Goal: Transaction & Acquisition: Obtain resource

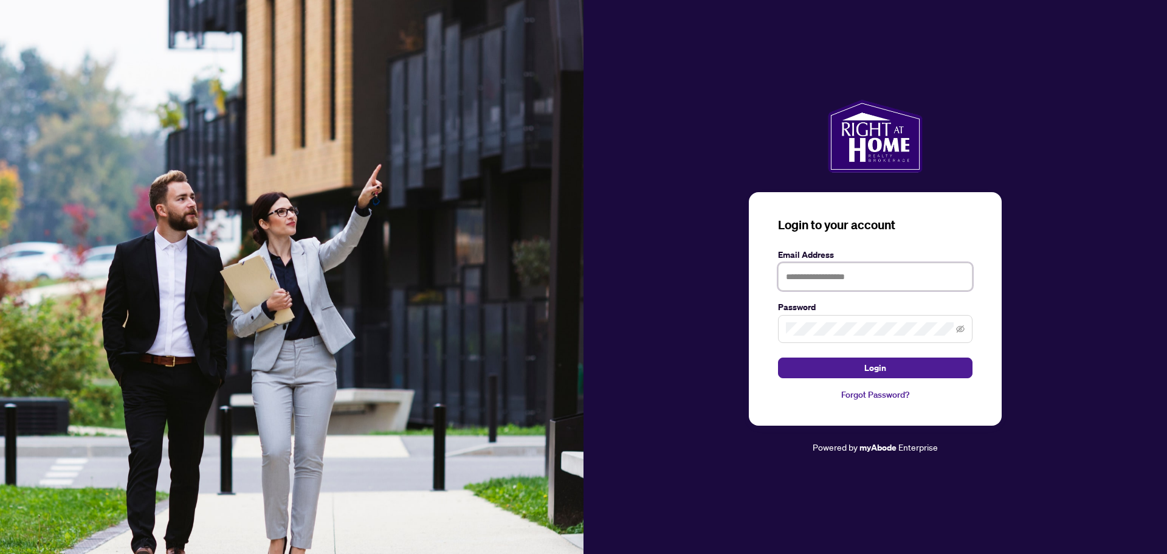
click at [829, 278] on input "text" at bounding box center [875, 277] width 194 height 28
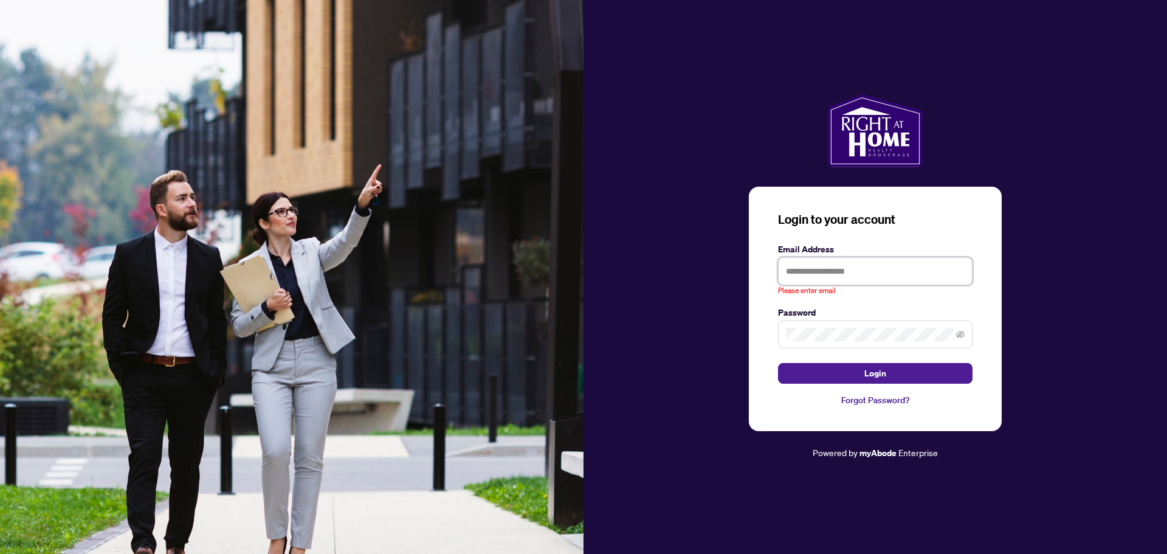
type input "**********"
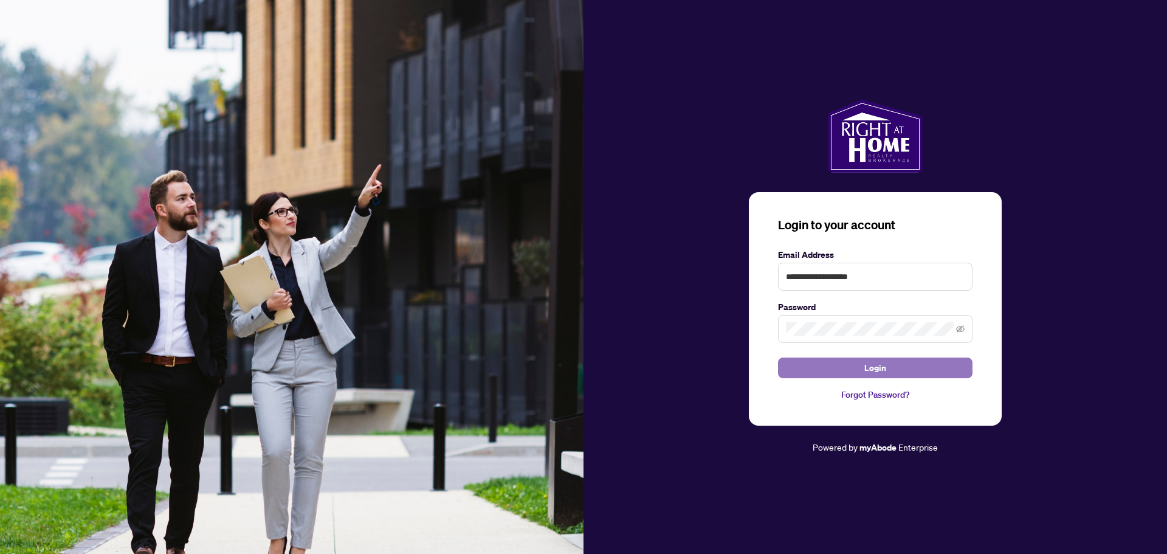
click at [880, 368] on span "Login" at bounding box center [875, 367] width 22 height 19
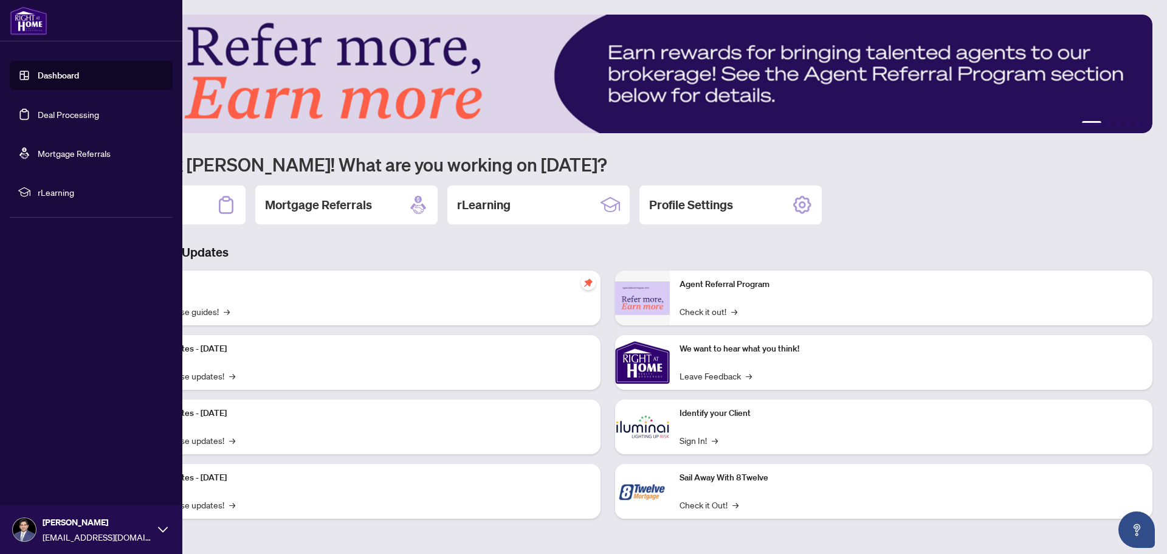
click at [78, 116] on link "Deal Processing" at bounding box center [68, 114] width 61 height 11
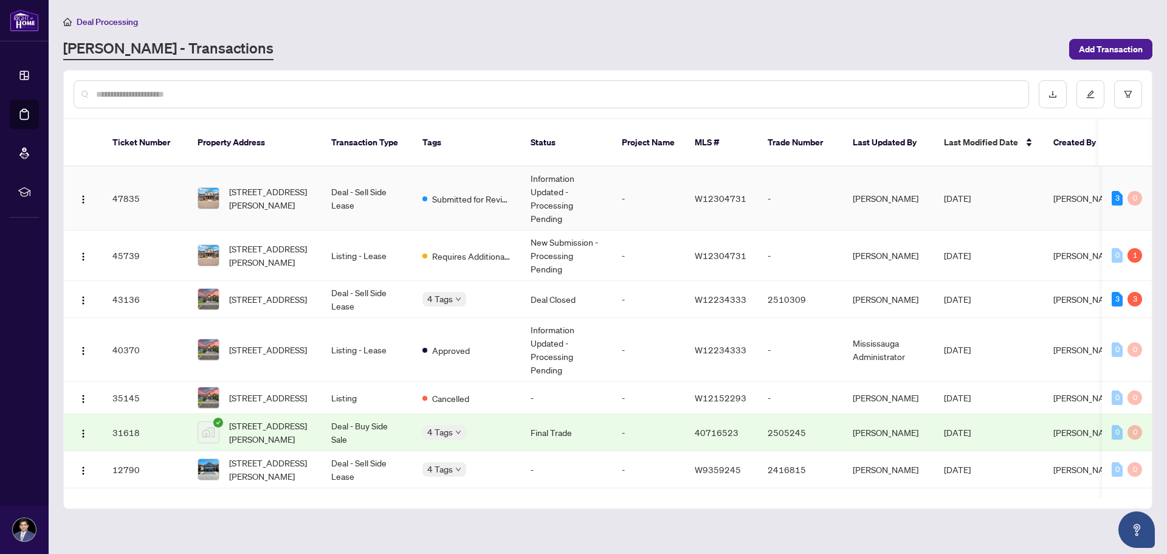
click at [373, 178] on td "Deal - Sell Side Lease" at bounding box center [366, 198] width 91 height 64
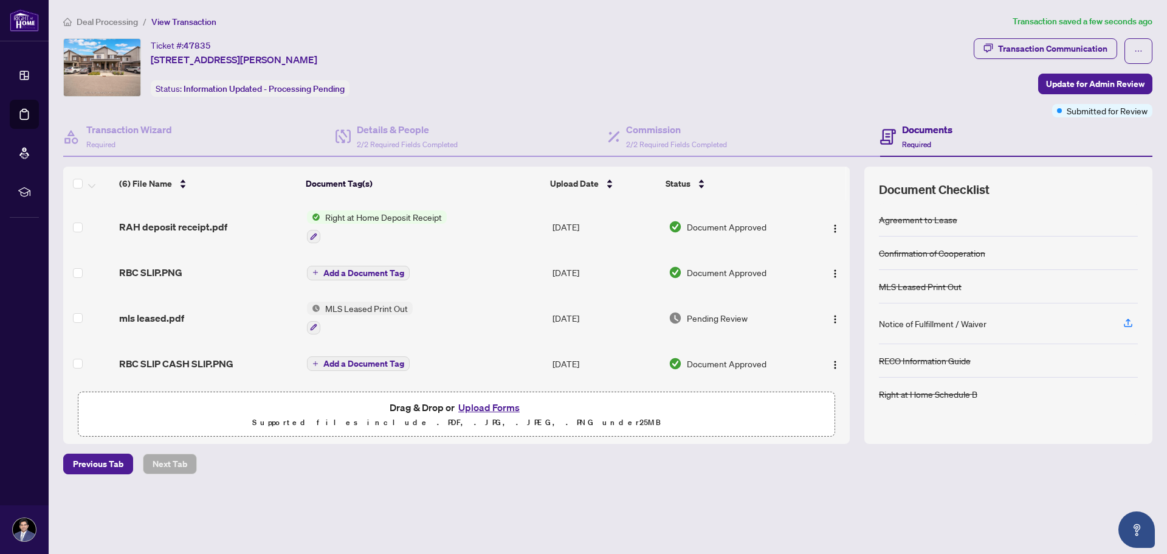
click at [424, 216] on span "Right at Home Deposit Receipt" at bounding box center [383, 216] width 126 height 13
click at [417, 275] on span "Right at Home Deposit Receipt" at bounding box center [383, 276] width 126 height 13
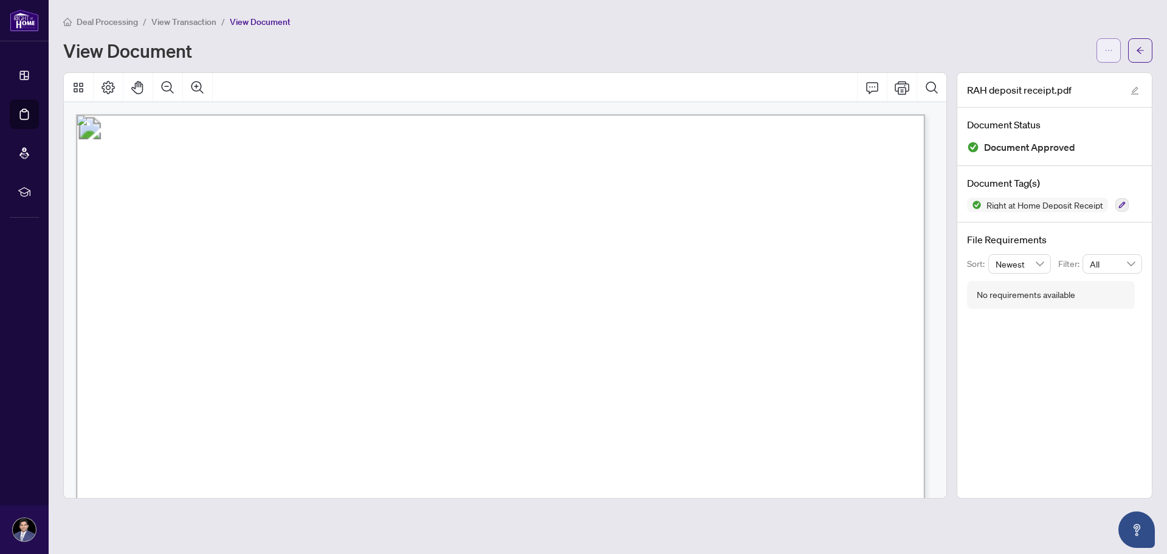
click at [1110, 49] on icon "ellipsis" at bounding box center [1108, 50] width 9 height 9
click at [1054, 76] on span "Download" at bounding box center [1064, 76] width 92 height 13
